Goal: Task Accomplishment & Management: Use online tool/utility

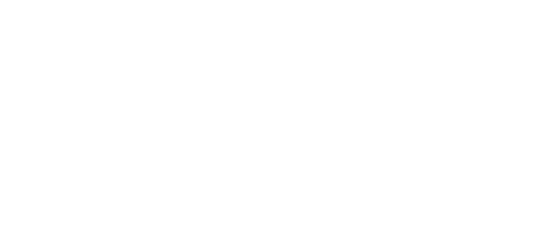
select select "Song"
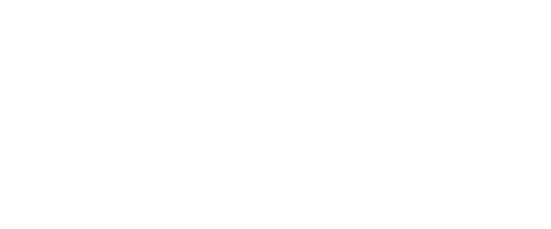
select select "Song"
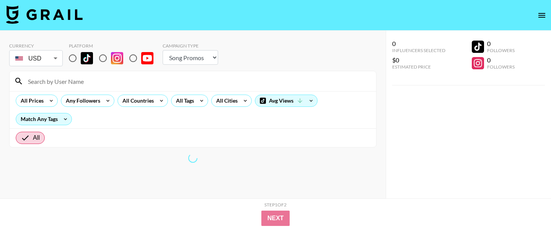
click at [74, 59] on input "radio" at bounding box center [73, 58] width 16 height 16
radio input "true"
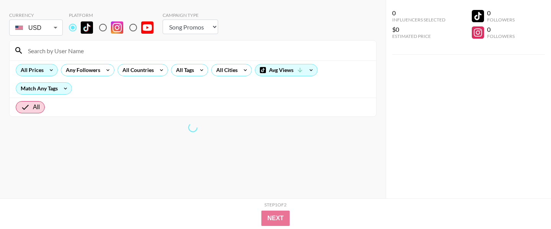
click at [37, 67] on div "All Prices" at bounding box center [30, 69] width 29 height 11
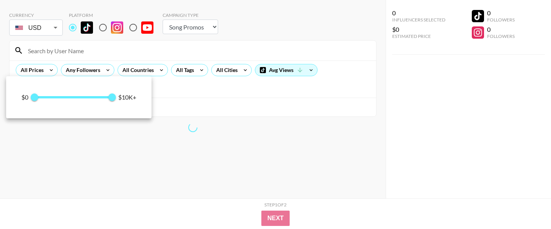
click at [82, 65] on div at bounding box center [275, 114] width 551 height 229
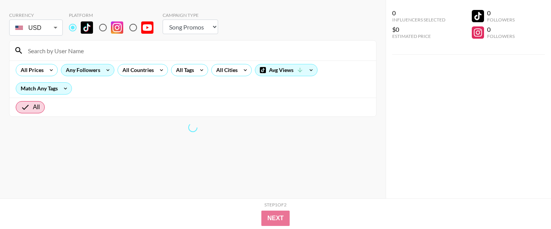
click at [83, 69] on div "Any Followers" at bounding box center [81, 69] width 41 height 11
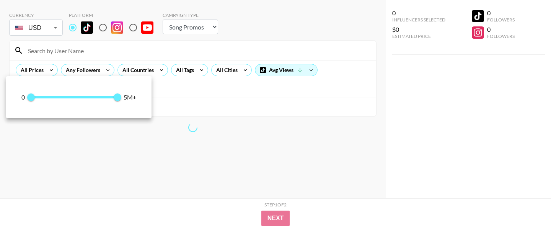
click at [138, 69] on div at bounding box center [275, 114] width 551 height 229
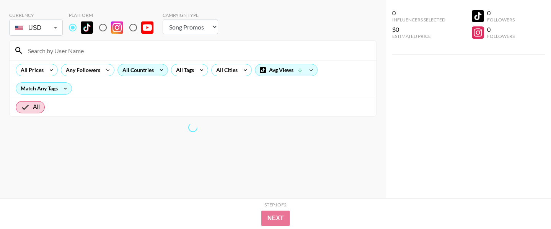
click at [144, 72] on div "All Countries" at bounding box center [136, 69] width 37 height 11
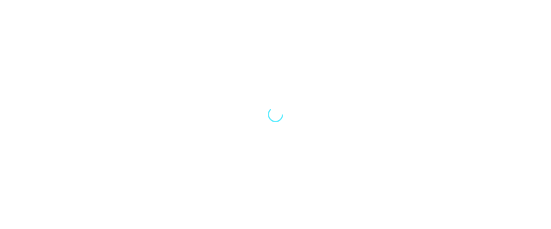
select select "Song"
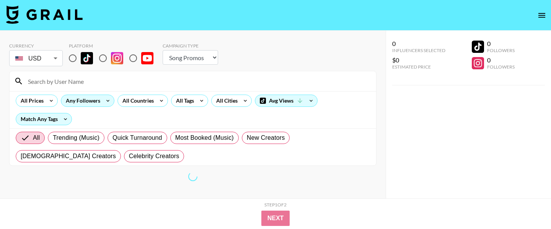
click at [101, 95] on div "Any Followers" at bounding box center [81, 100] width 41 height 11
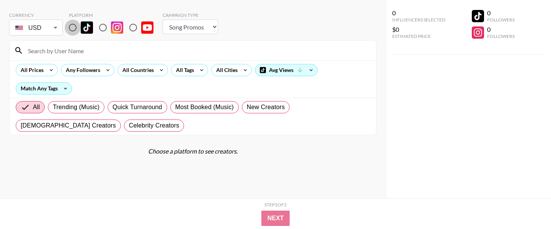
click at [72, 25] on input "radio" at bounding box center [73, 28] width 16 height 16
radio input "true"
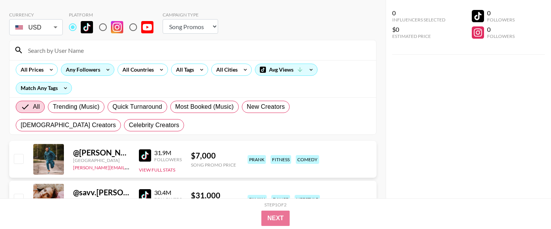
scroll to position [32, 0]
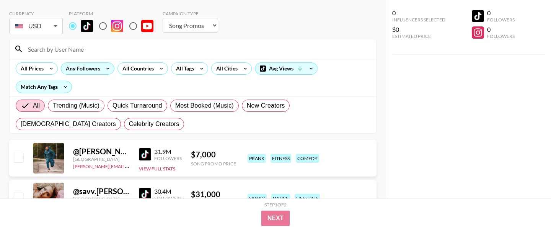
click at [93, 66] on div "Any Followers" at bounding box center [81, 68] width 41 height 11
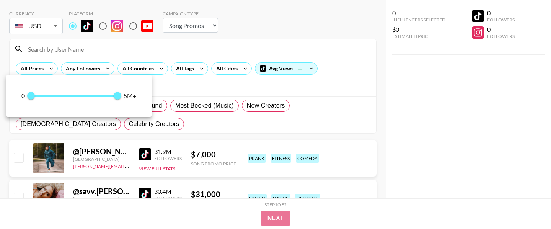
click at [85, 93] on span "0 5,000,000" at bounding box center [74, 95] width 86 height 11
type input "3100000"
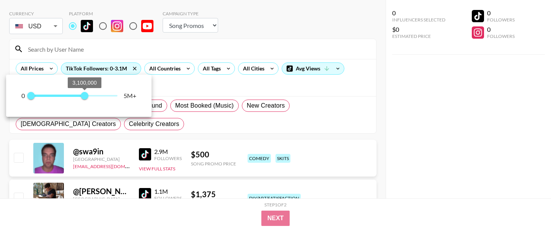
click at [85, 93] on span "3,100,000" at bounding box center [85, 96] width 8 height 8
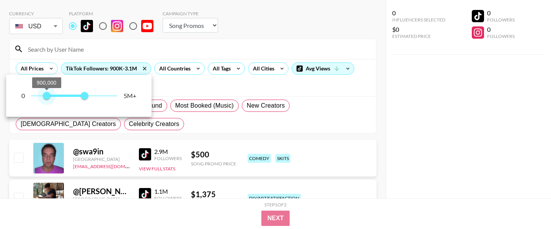
type input "1000000"
drag, startPoint x: 39, startPoint y: 96, endPoint x: 48, endPoint y: 96, distance: 8.8
click at [48, 96] on span "1,000,000" at bounding box center [48, 96] width 8 height 8
click at [169, 69] on div at bounding box center [275, 114] width 551 height 229
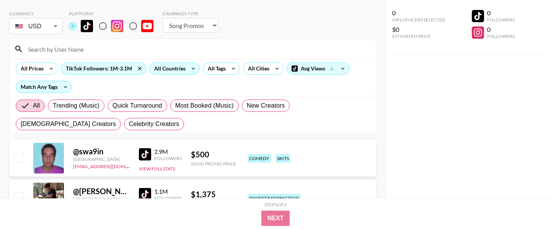
click at [176, 69] on div "All Countries" at bounding box center [168, 68] width 37 height 11
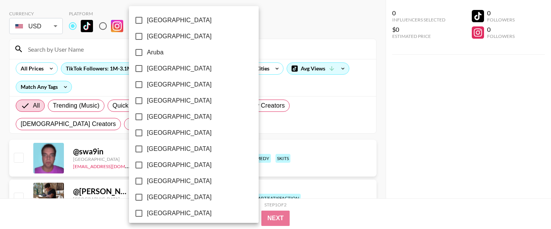
click at [162, 65] on span "Australia" at bounding box center [179, 68] width 65 height 9
click at [147, 65] on input "Australia" at bounding box center [139, 68] width 16 height 16
checkbox input "true"
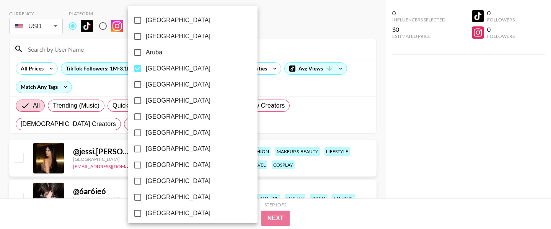
click at [242, 42] on div at bounding box center [275, 114] width 551 height 229
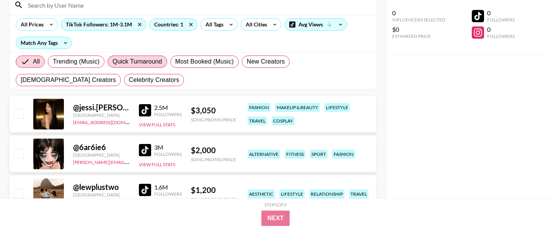
click at [142, 57] on span "Quick Turnaround" at bounding box center [137, 61] width 50 height 9
click at [112, 62] on input "Quick Turnaround" at bounding box center [112, 62] width 0 height 0
radio input "true"
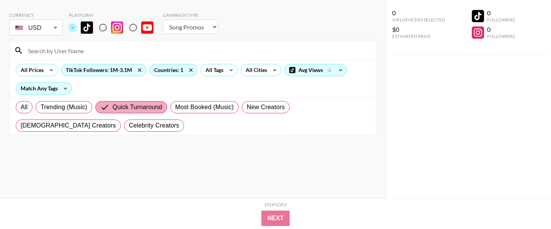
scroll to position [31, 0]
click at [27, 104] on span "All" at bounding box center [24, 107] width 7 height 9
click at [21, 107] on input "All" at bounding box center [21, 107] width 0 height 0
radio input "true"
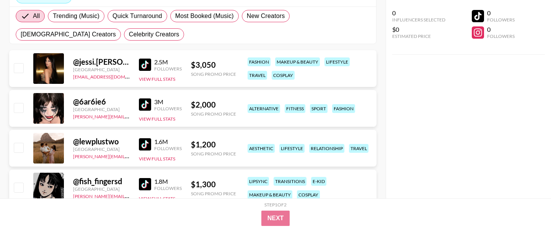
scroll to position [121, 0]
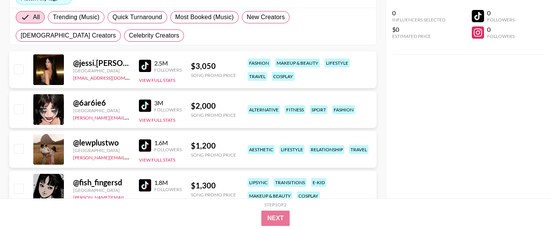
click at [21, 70] on input "checkbox" at bounding box center [18, 68] width 9 height 9
checkbox input "true"
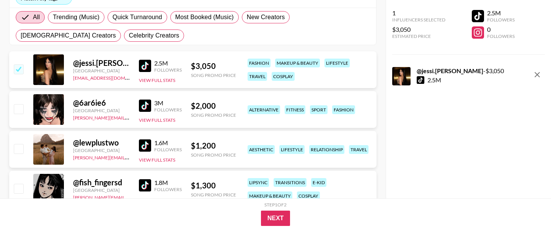
click at [19, 106] on input "checkbox" at bounding box center [18, 108] width 9 height 9
checkbox input "true"
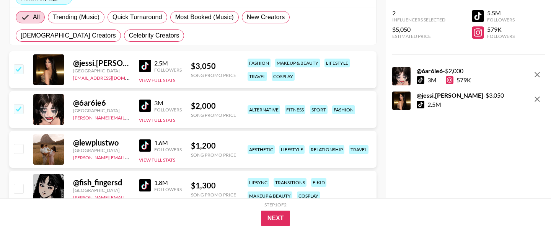
click at [19, 156] on div "@ lewplustwo Australia ahmed@grail-talent.com 1.6M Followers View Full Stats $ …" at bounding box center [192, 149] width 367 height 37
click at [18, 148] on input "checkbox" at bounding box center [18, 148] width 9 height 9
checkbox input "true"
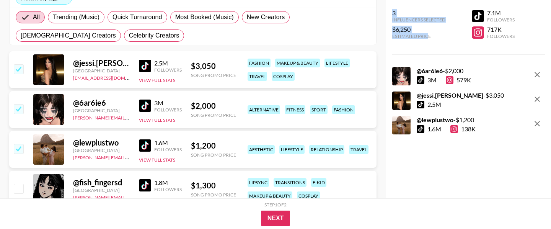
drag, startPoint x: 392, startPoint y: 12, endPoint x: 428, endPoint y: 37, distance: 43.8
click at [429, 37] on div "3 Influencers Selected $6,250 Estimated Price" at bounding box center [418, 24] width 53 height 30
click at [392, 50] on div "3 Influencers Selected $6,250 Estimated Price 7.1M Followers 717K Followers @ 6…" at bounding box center [468, 99] width 165 height 198
drag, startPoint x: 72, startPoint y: 158, endPoint x: 86, endPoint y: 160, distance: 14.6
click at [86, 160] on div "@ lewplustwo Australia ahmed@grail-talent.com 1.6M Followers View Full Stats $ …" at bounding box center [192, 149] width 367 height 37
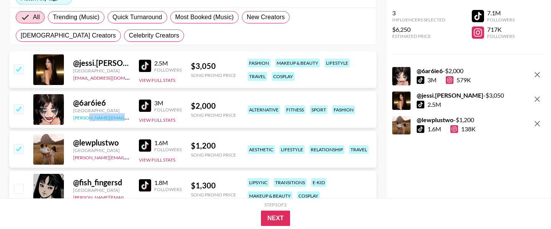
drag, startPoint x: 71, startPoint y: 121, endPoint x: 85, endPoint y: 120, distance: 14.6
click at [85, 120] on div "@ 6ar6ie6 Australia chris@grail-talent.com 3M Followers View Full Stats $ 2,000…" at bounding box center [192, 109] width 367 height 37
drag, startPoint x: 70, startPoint y: 79, endPoint x: 111, endPoint y: 79, distance: 40.9
click at [111, 79] on div "@ jessi.lee Australia dilnasheen.batool@grail-talent.com 2.5M Followers View Fu…" at bounding box center [192, 69] width 367 height 37
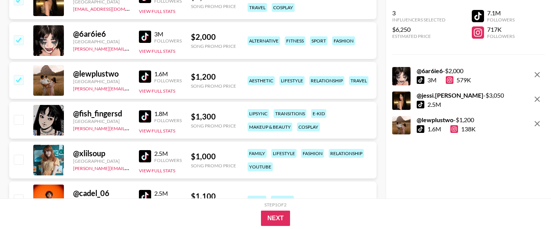
scroll to position [221, 0]
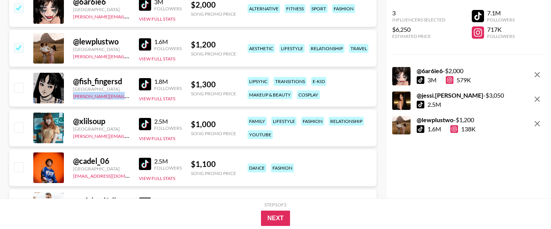
drag, startPoint x: 70, startPoint y: 96, endPoint x: 121, endPoint y: 96, distance: 50.9
click at [122, 96] on div "@ fish_fingersd Australia felipe@grail-talent.com 1.8M Followers View Full Stat…" at bounding box center [192, 88] width 367 height 37
click at [75, 72] on div "@ fish_fingersd Australia felipe@grail-talent.com 1.8M Followers View Full Stat…" at bounding box center [192, 88] width 367 height 37
drag, startPoint x: 71, startPoint y: 96, endPoint x: 85, endPoint y: 95, distance: 13.4
click at [85, 95] on div "@ fish_fingersd Australia felipe@grail-talent.com 1.8M Followers View Full Stat…" at bounding box center [192, 88] width 367 height 37
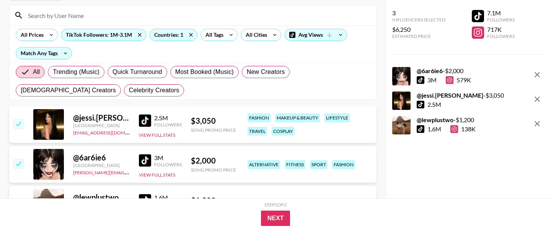
scroll to position [66, 0]
click at [20, 127] on input "checkbox" at bounding box center [18, 123] width 9 height 9
checkbox input "false"
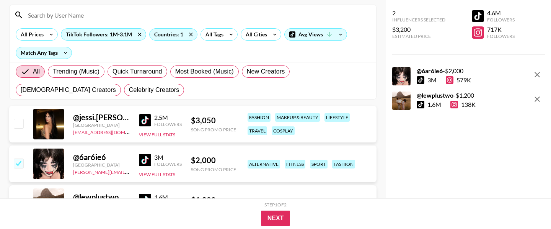
click at [21, 162] on input "checkbox" at bounding box center [18, 162] width 9 height 9
checkbox input "false"
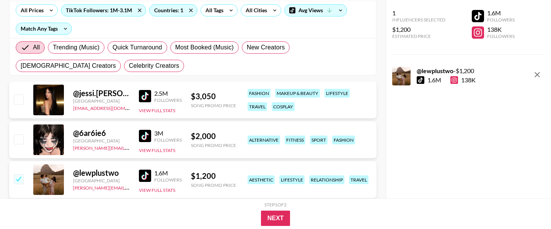
scroll to position [90, 0]
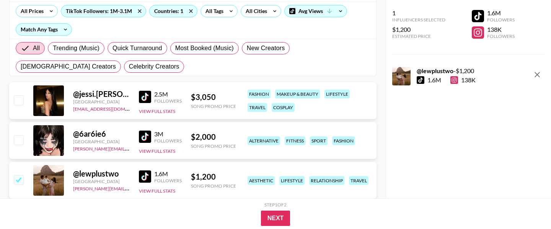
click at [18, 175] on input "checkbox" at bounding box center [18, 179] width 9 height 9
checkbox input "false"
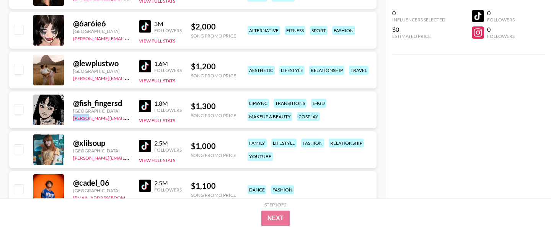
scroll to position [174, 0]
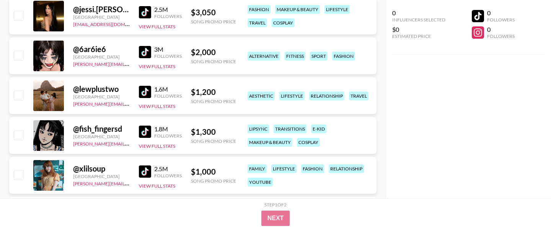
click at [69, 130] on div "@ fish_fingersd Australia felipe@grail-talent.com 1.8M Followers View Full Stat…" at bounding box center [192, 135] width 367 height 37
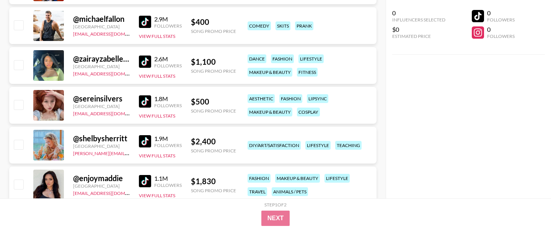
scroll to position [0, 0]
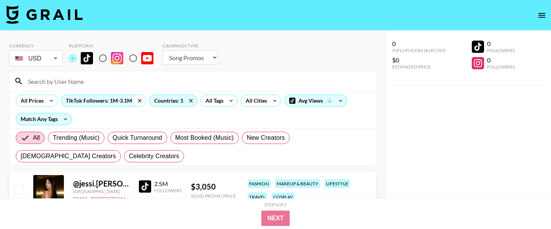
click at [140, 101] on icon at bounding box center [140, 100] width 12 height 11
